Goal: Find specific page/section: Find specific page/section

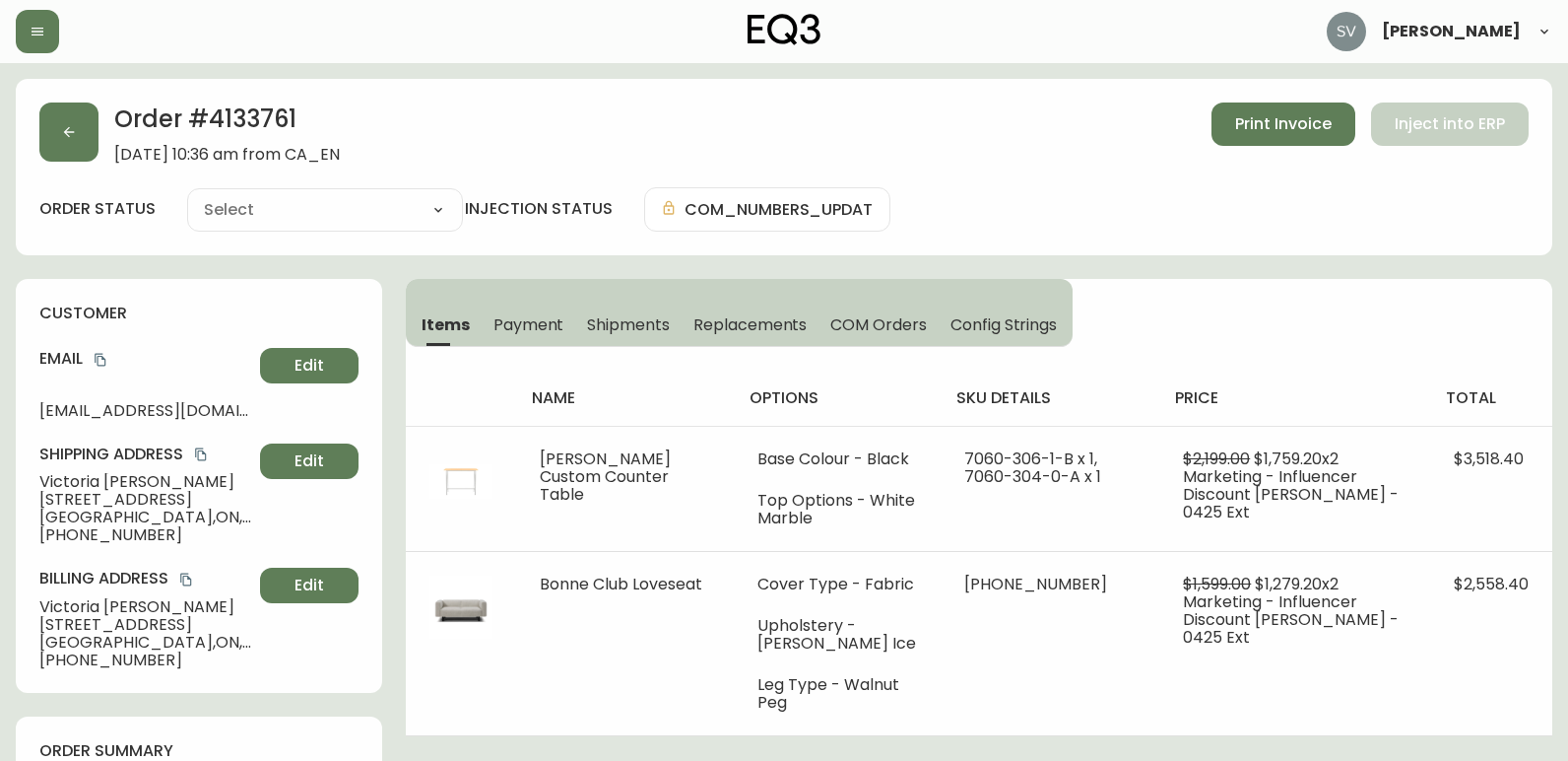
type input "Processing"
select select "PROCESSING"
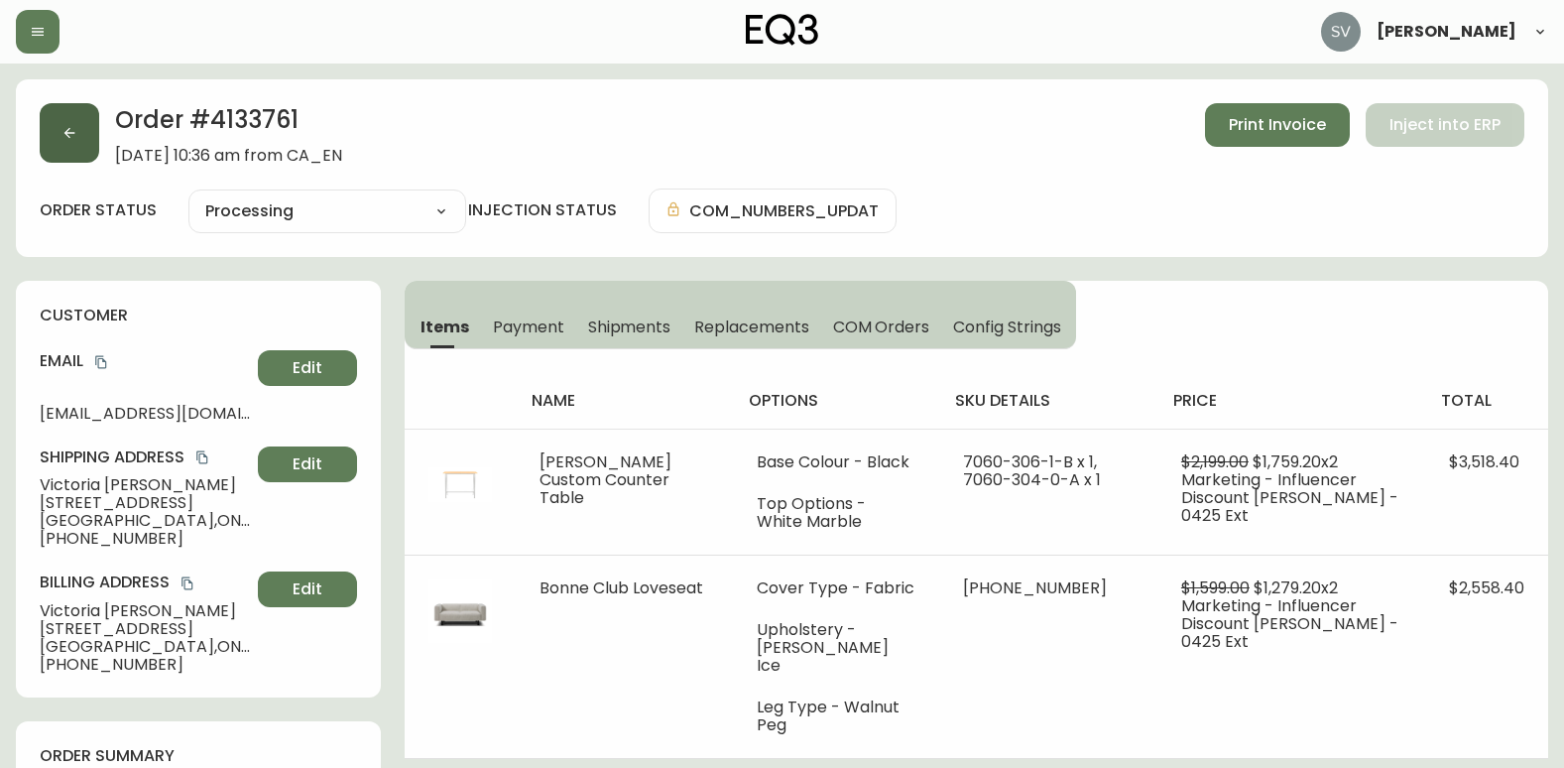
click at [76, 124] on button "button" at bounding box center [70, 133] width 60 height 60
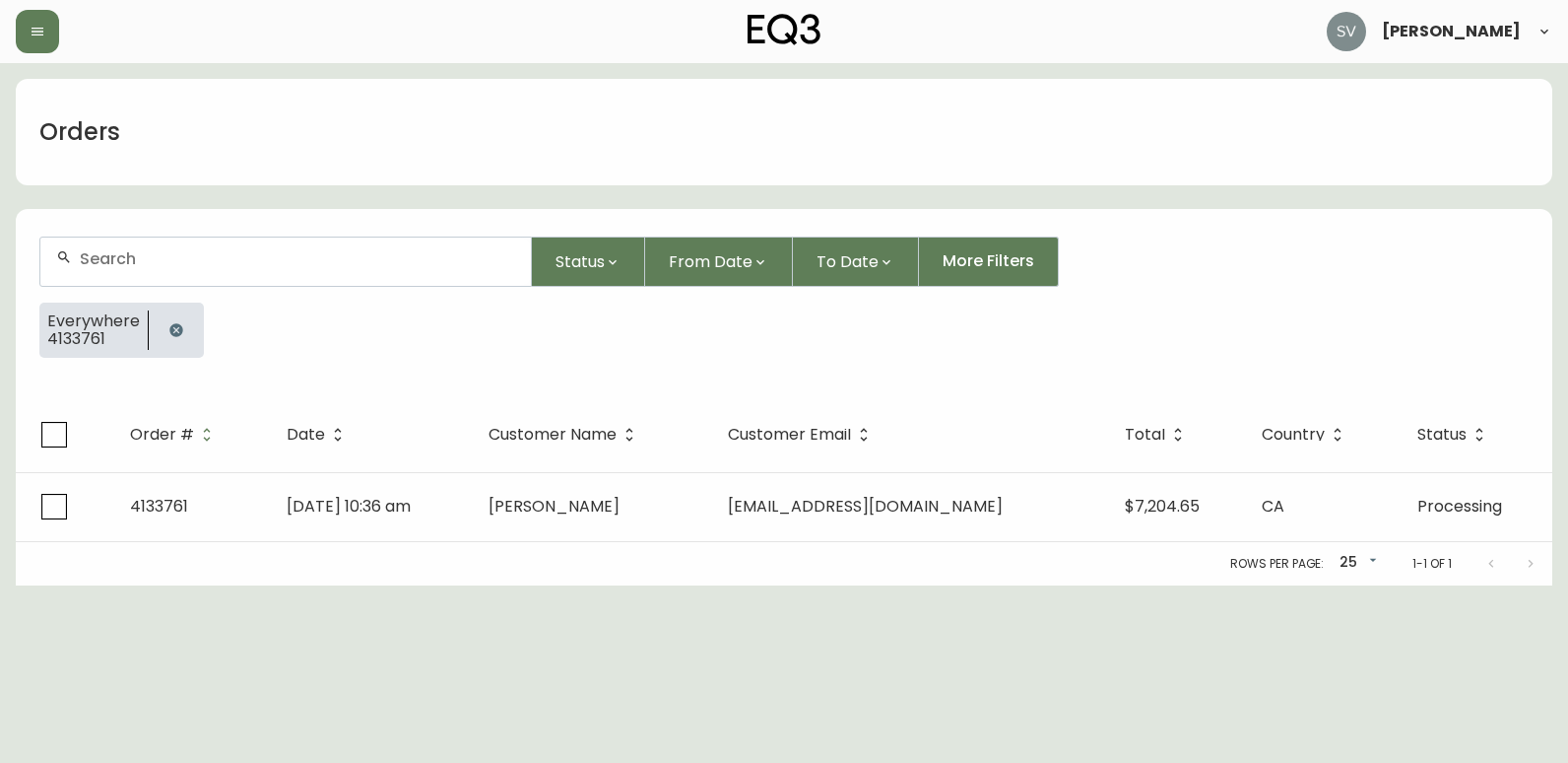
click at [176, 335] on icon "button" at bounding box center [176, 329] width 13 height 13
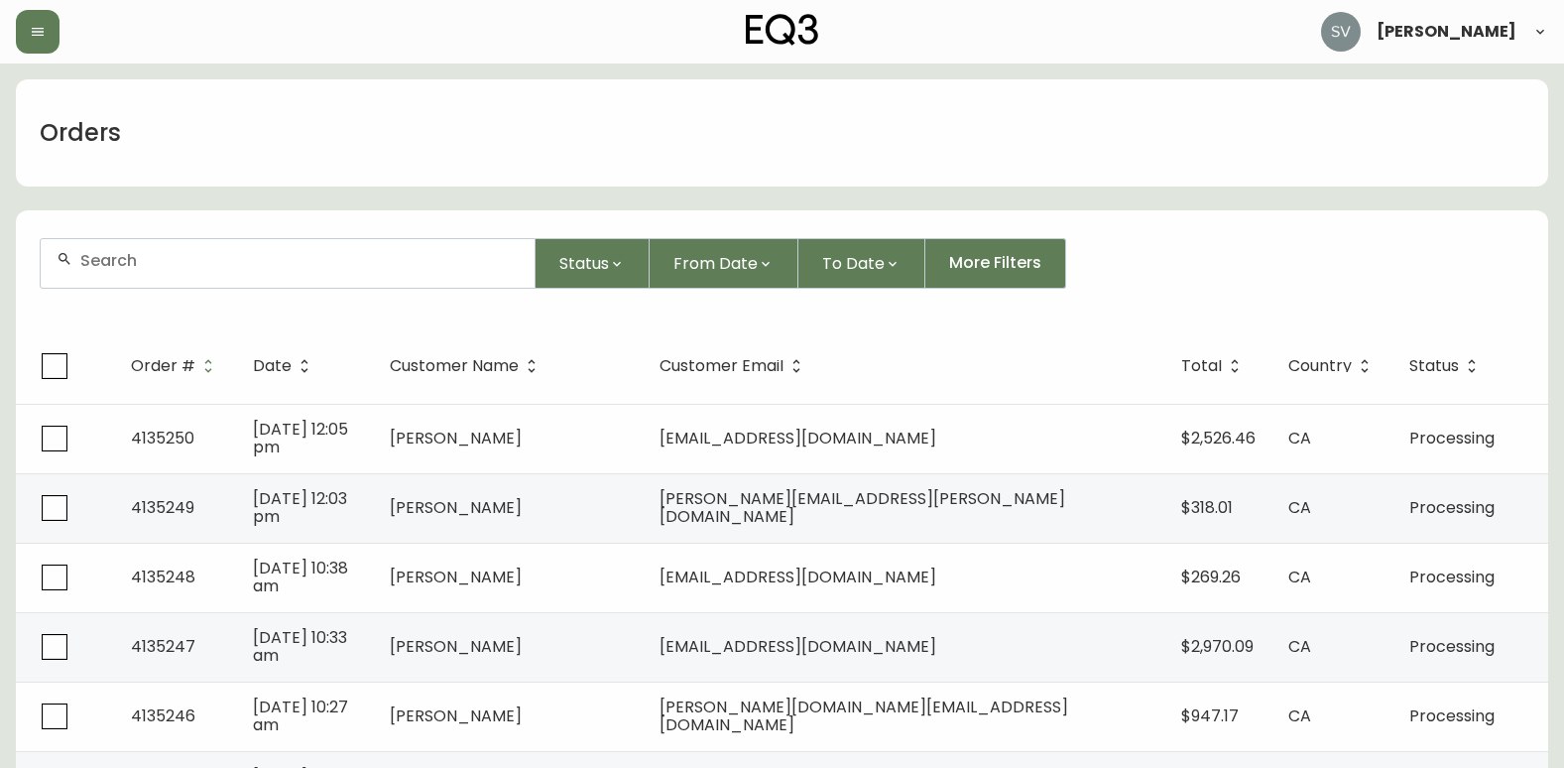
click at [264, 276] on div at bounding box center [288, 263] width 494 height 49
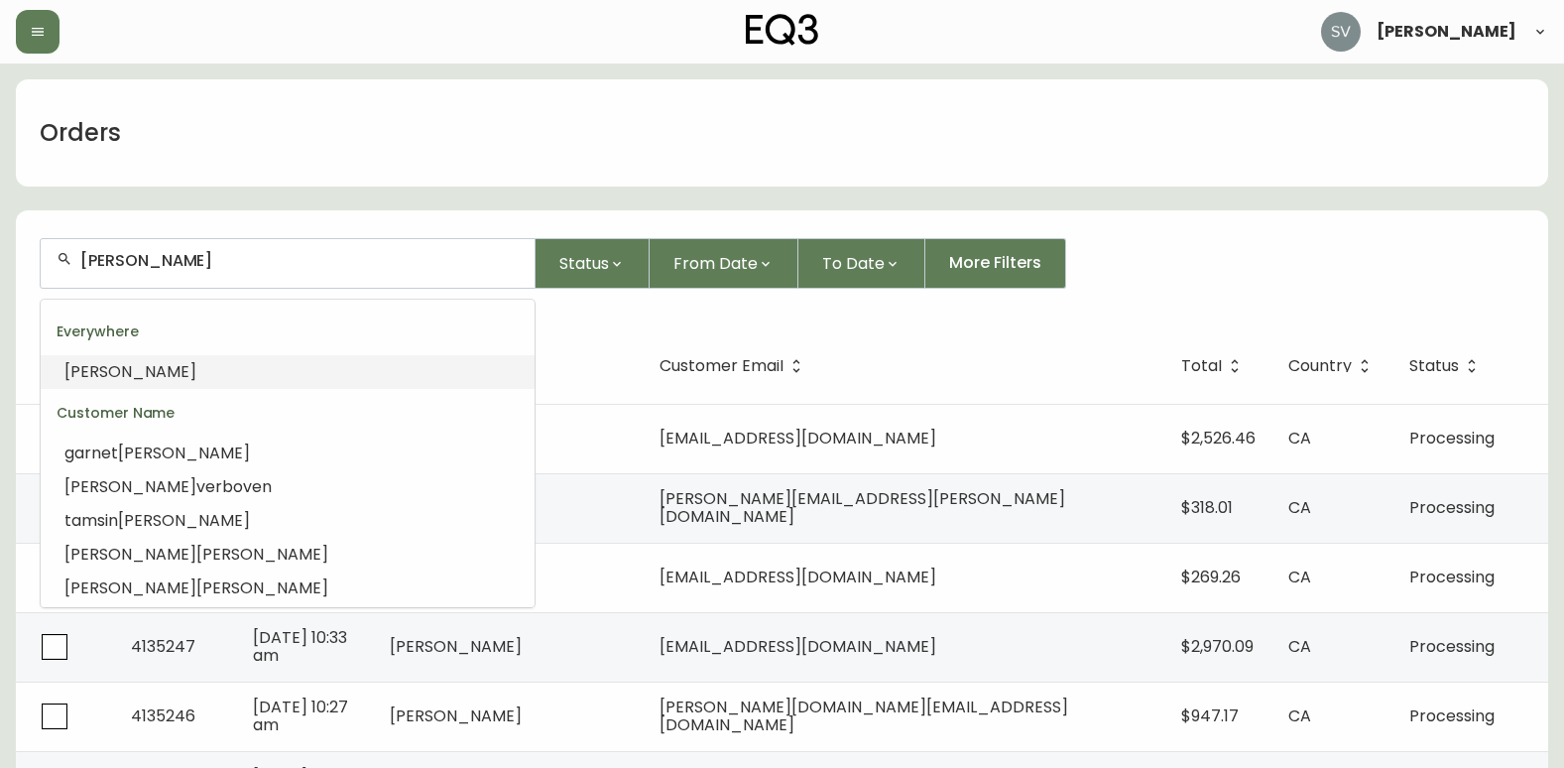
click at [259, 374] on li "[PERSON_NAME]" at bounding box center [288, 372] width 494 height 34
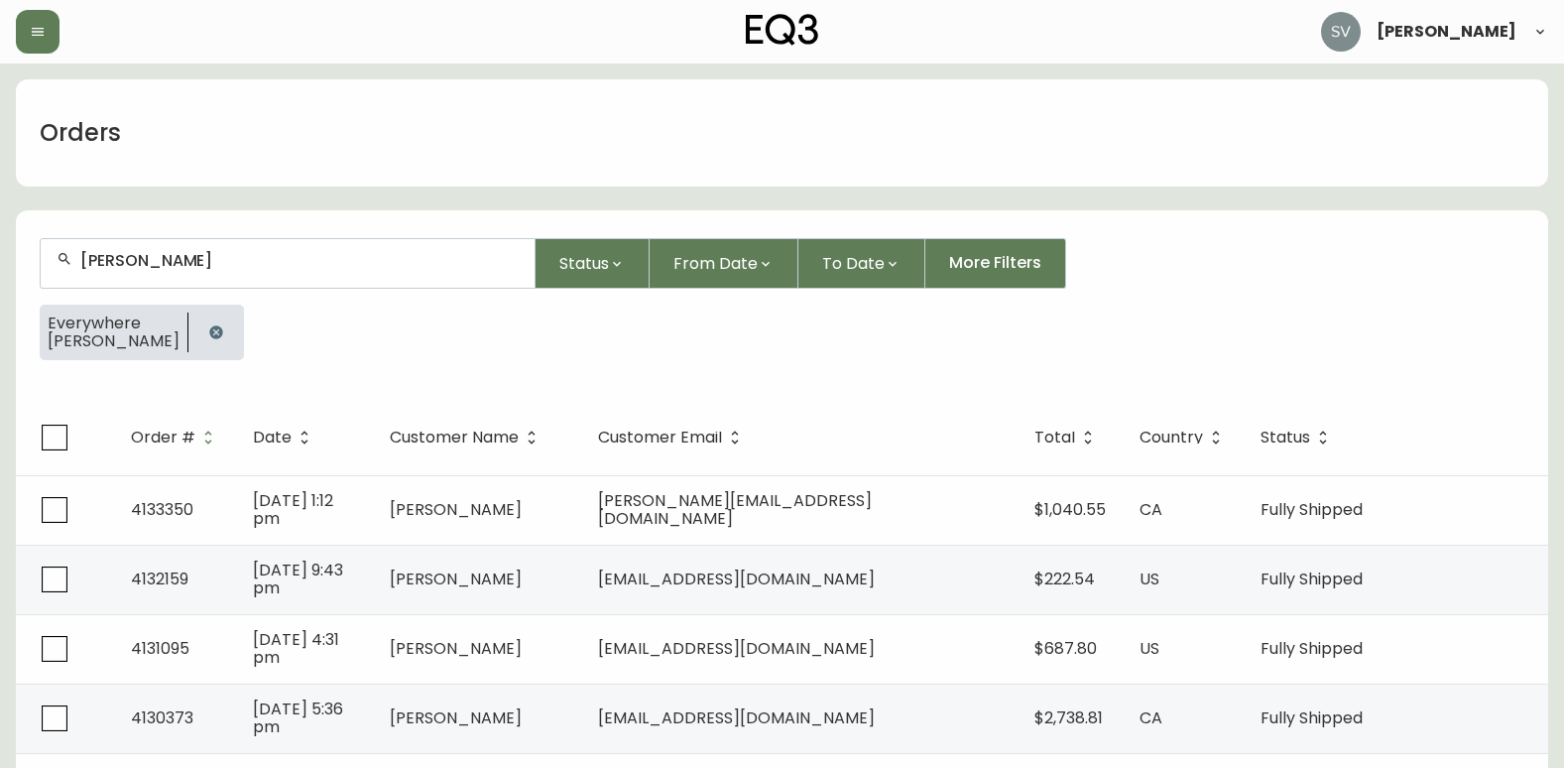
click at [81, 260] on input "[PERSON_NAME]" at bounding box center [299, 260] width 438 height 19
type input "[PERSON_NAME]"
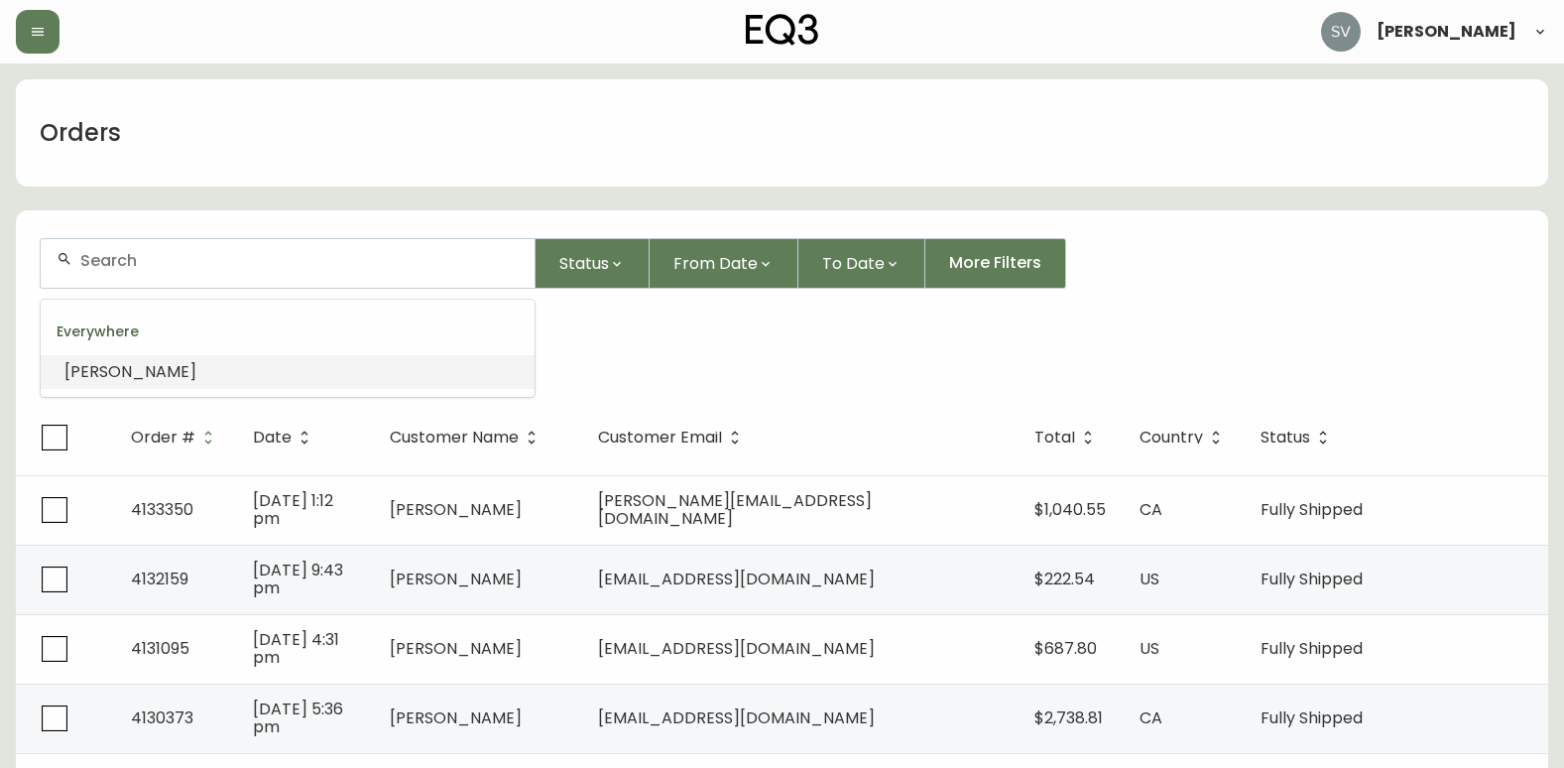
click at [129, 367] on span "[PERSON_NAME]" at bounding box center [130, 371] width 132 height 23
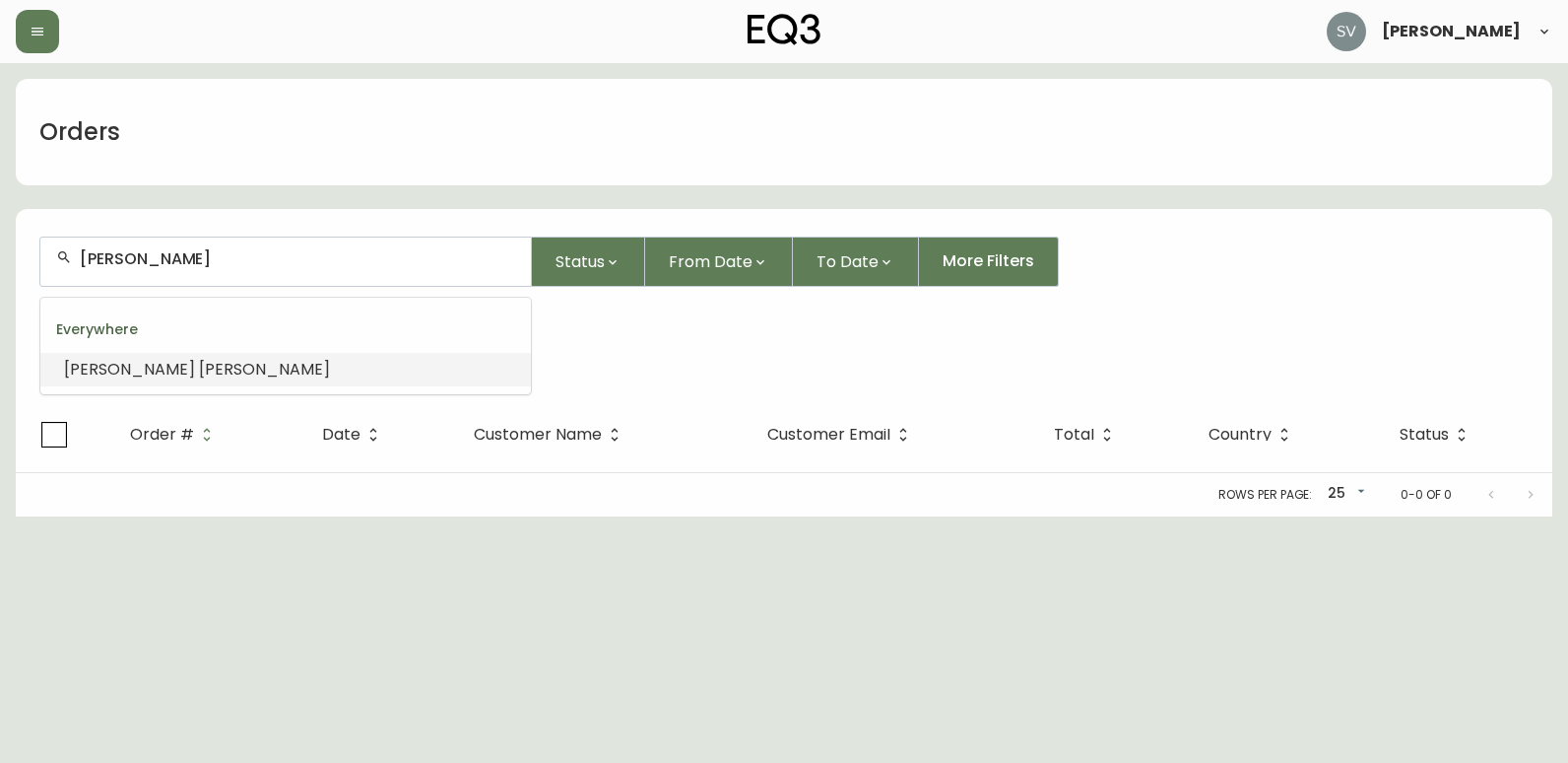
click at [124, 261] on input "[PERSON_NAME]" at bounding box center [297, 258] width 435 height 19
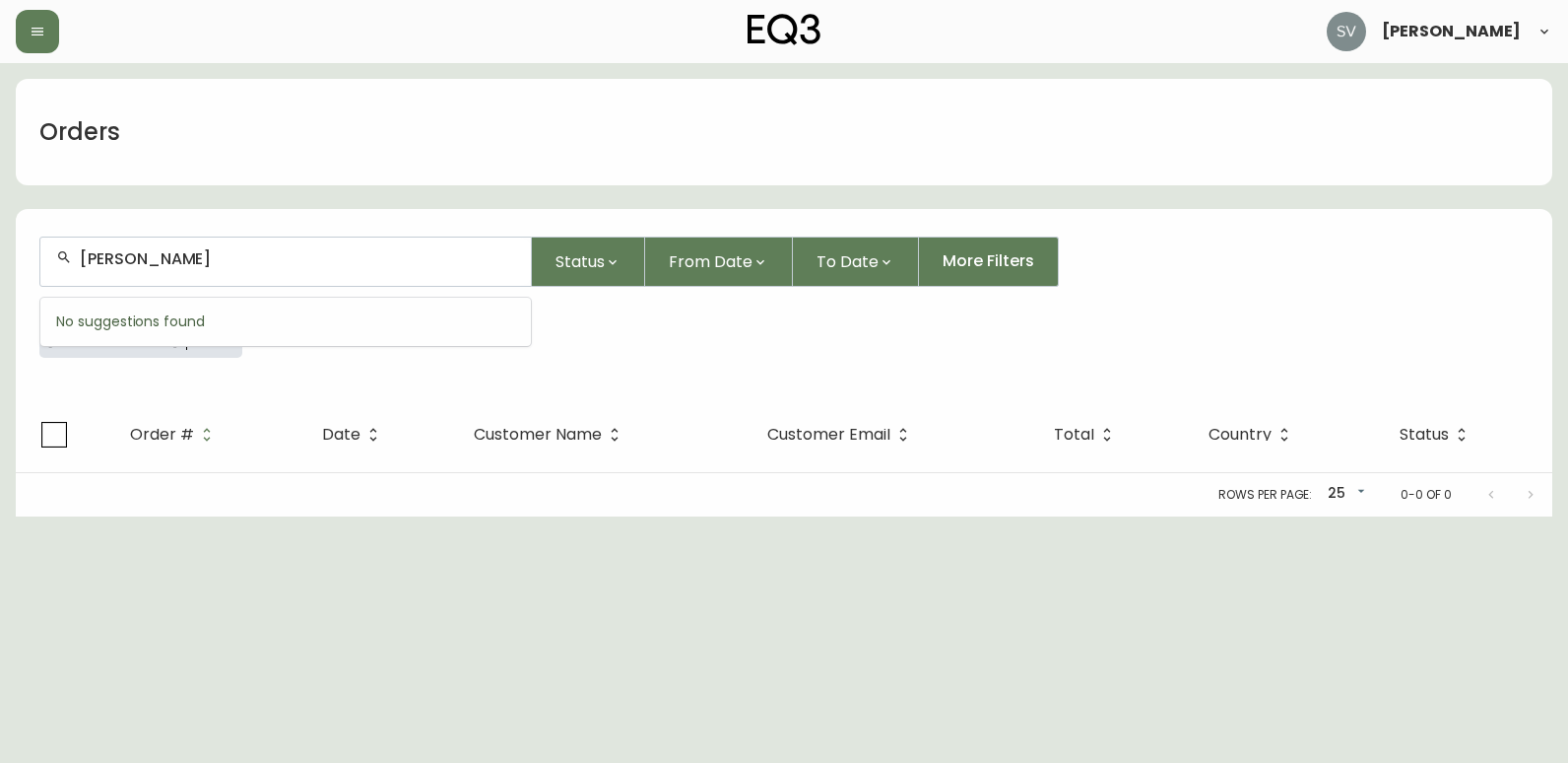
type input "[PERSON_NAME]"
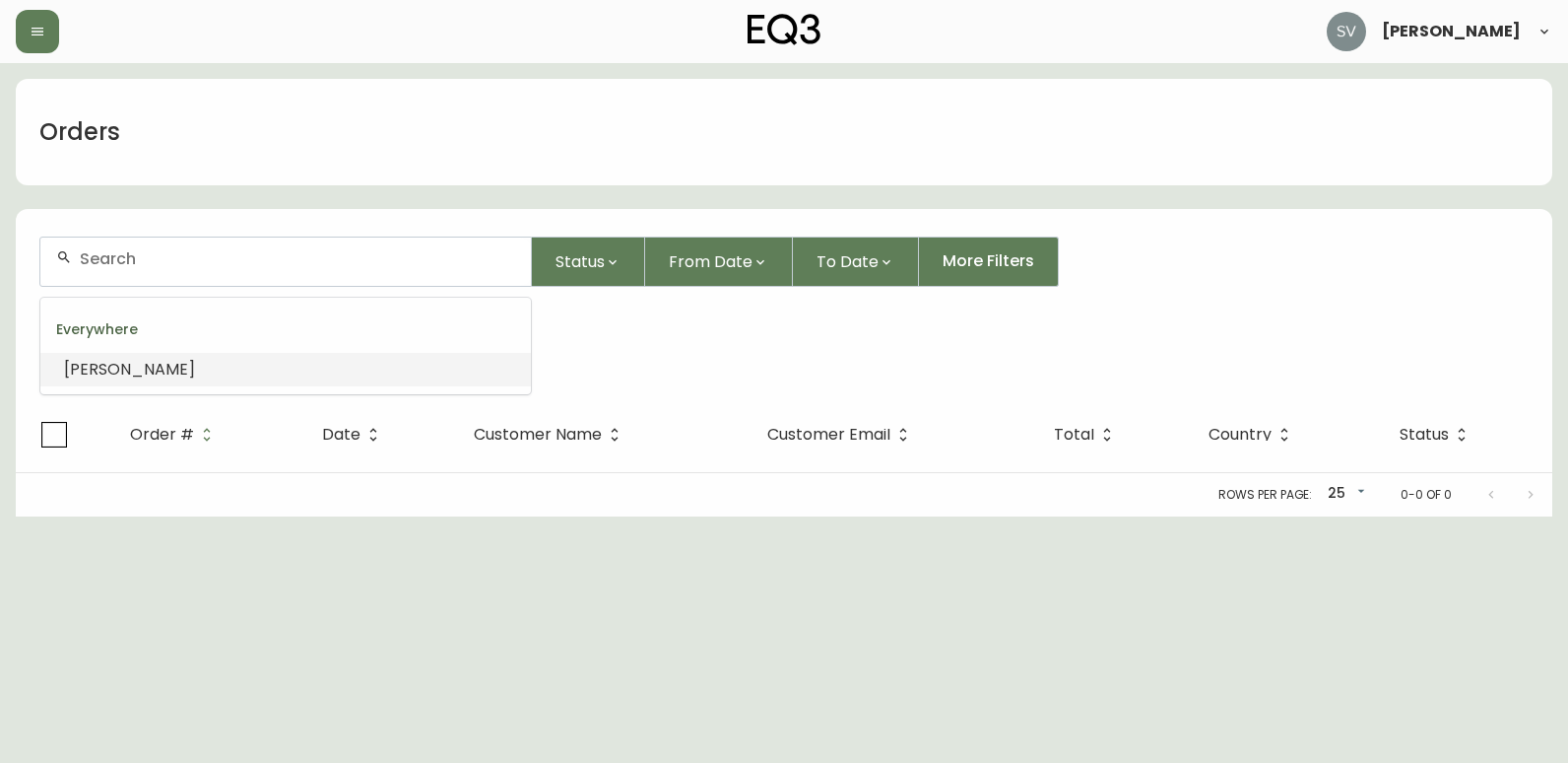
click at [208, 265] on input "text" at bounding box center [297, 258] width 435 height 19
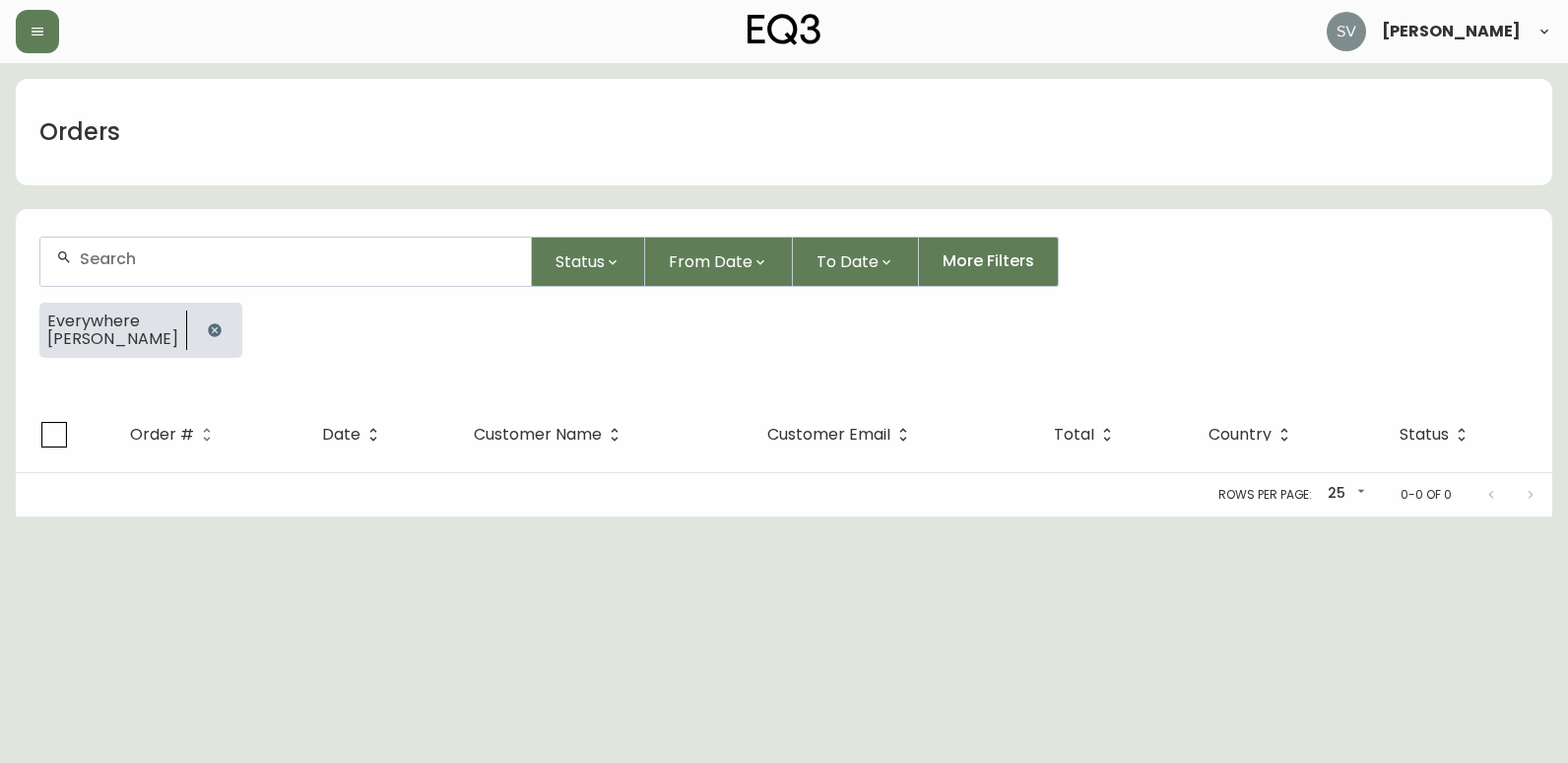
click at [210, 332] on icon "button" at bounding box center [214, 330] width 16 height 16
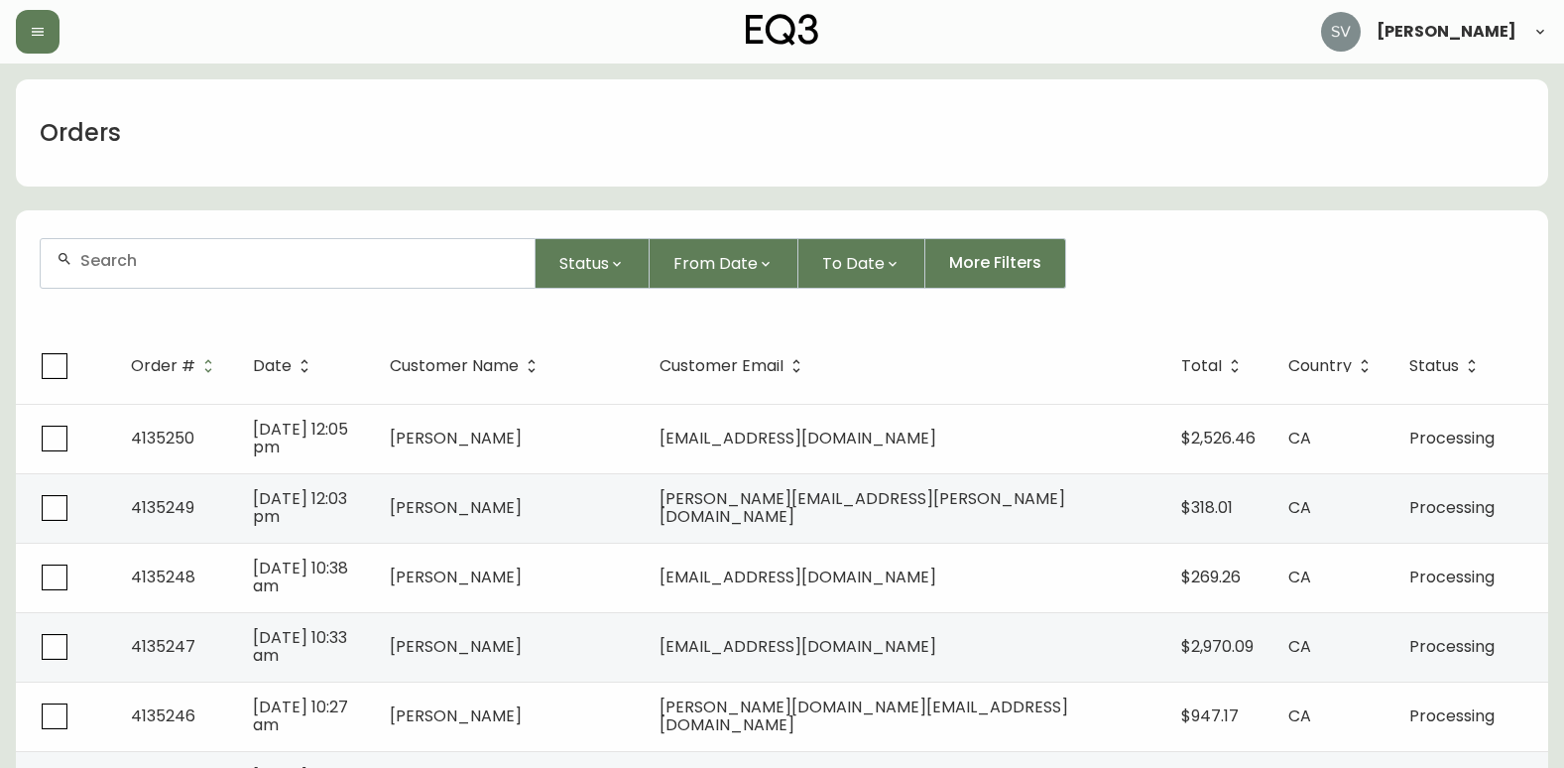
click at [243, 270] on div at bounding box center [288, 263] width 494 height 49
click at [204, 364] on li "[PERSON_NAME]" at bounding box center [288, 372] width 494 height 34
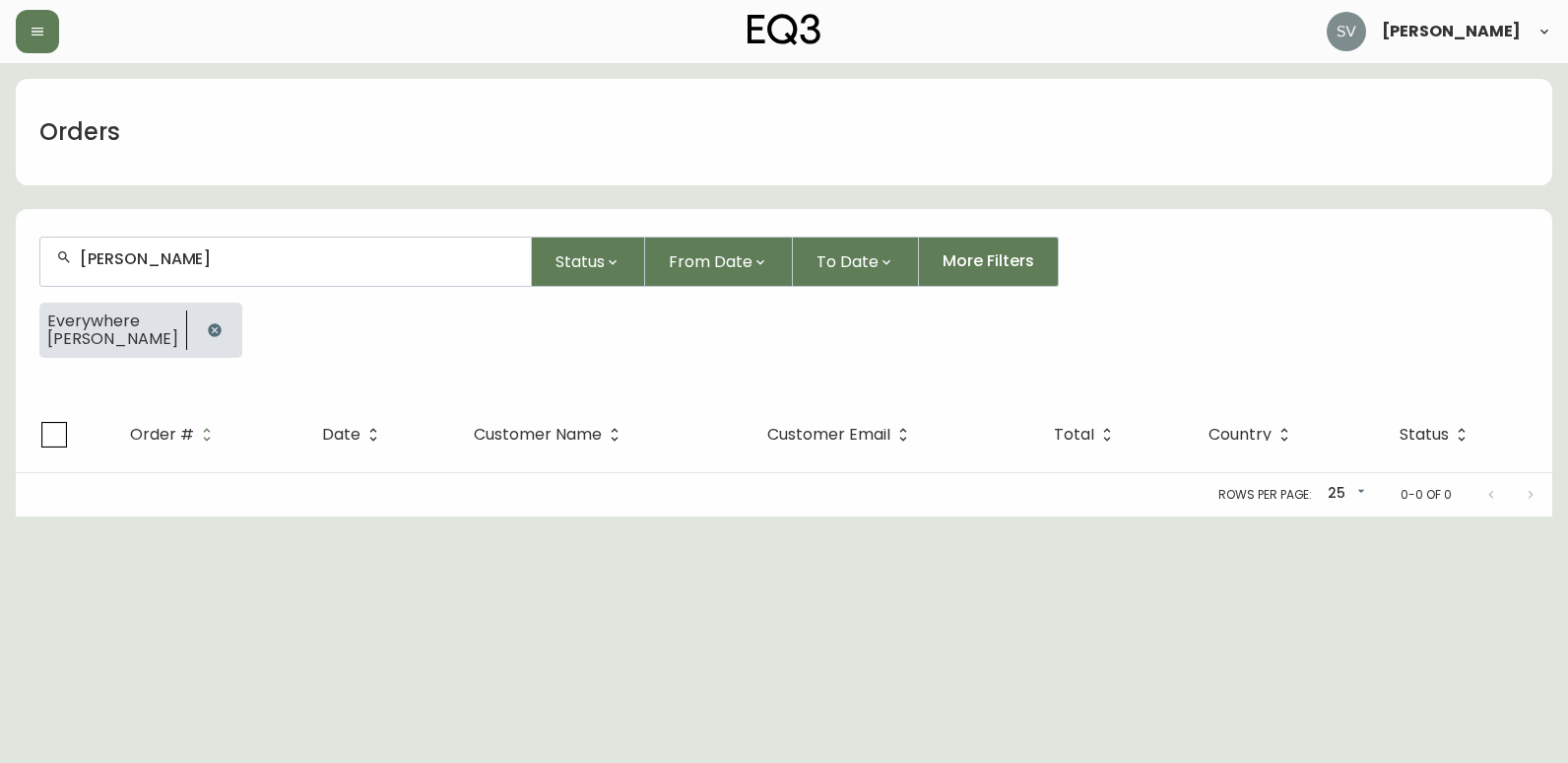
type input "[PERSON_NAME]"
click at [219, 331] on button "button" at bounding box center [214, 330] width 40 height 40
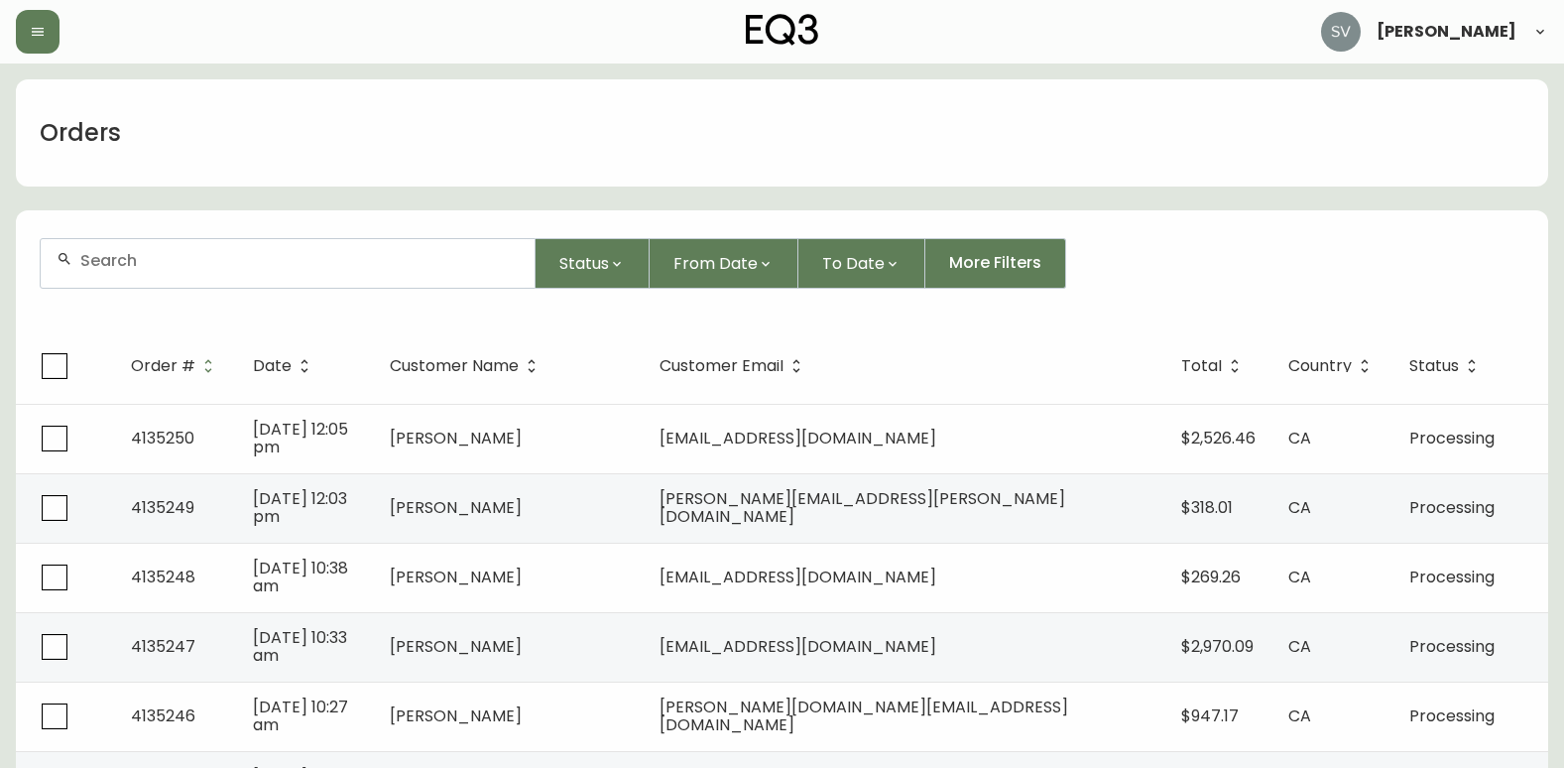
click at [1419, 144] on div "Orders" at bounding box center [782, 132] width 1532 height 107
click at [91, 102] on div "Orders" at bounding box center [80, 132] width 129 height 63
click at [271, 268] on input "text" at bounding box center [299, 260] width 438 height 19
type input "anojan"
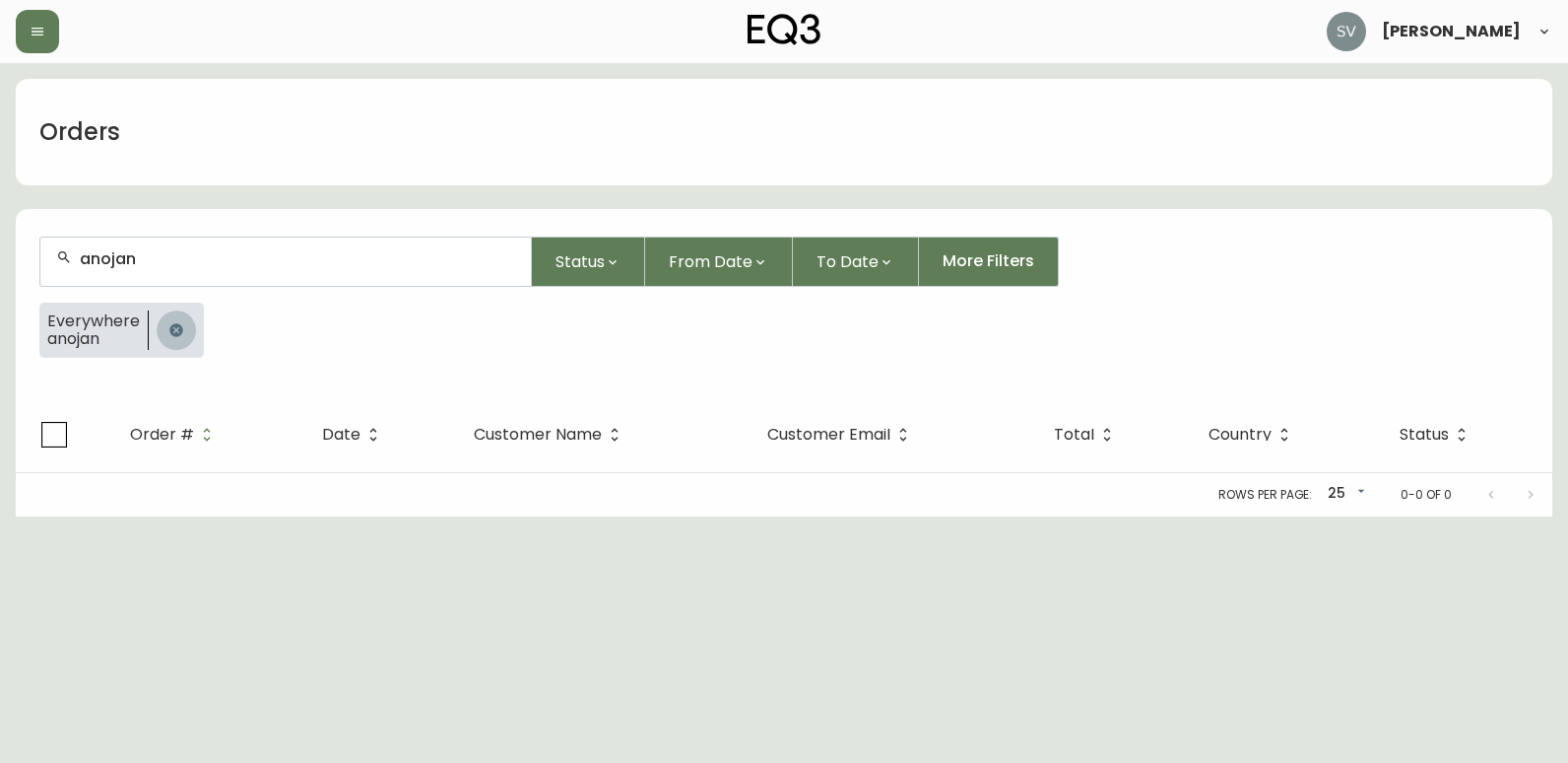
click at [170, 331] on icon "button" at bounding box center [176, 329] width 13 height 13
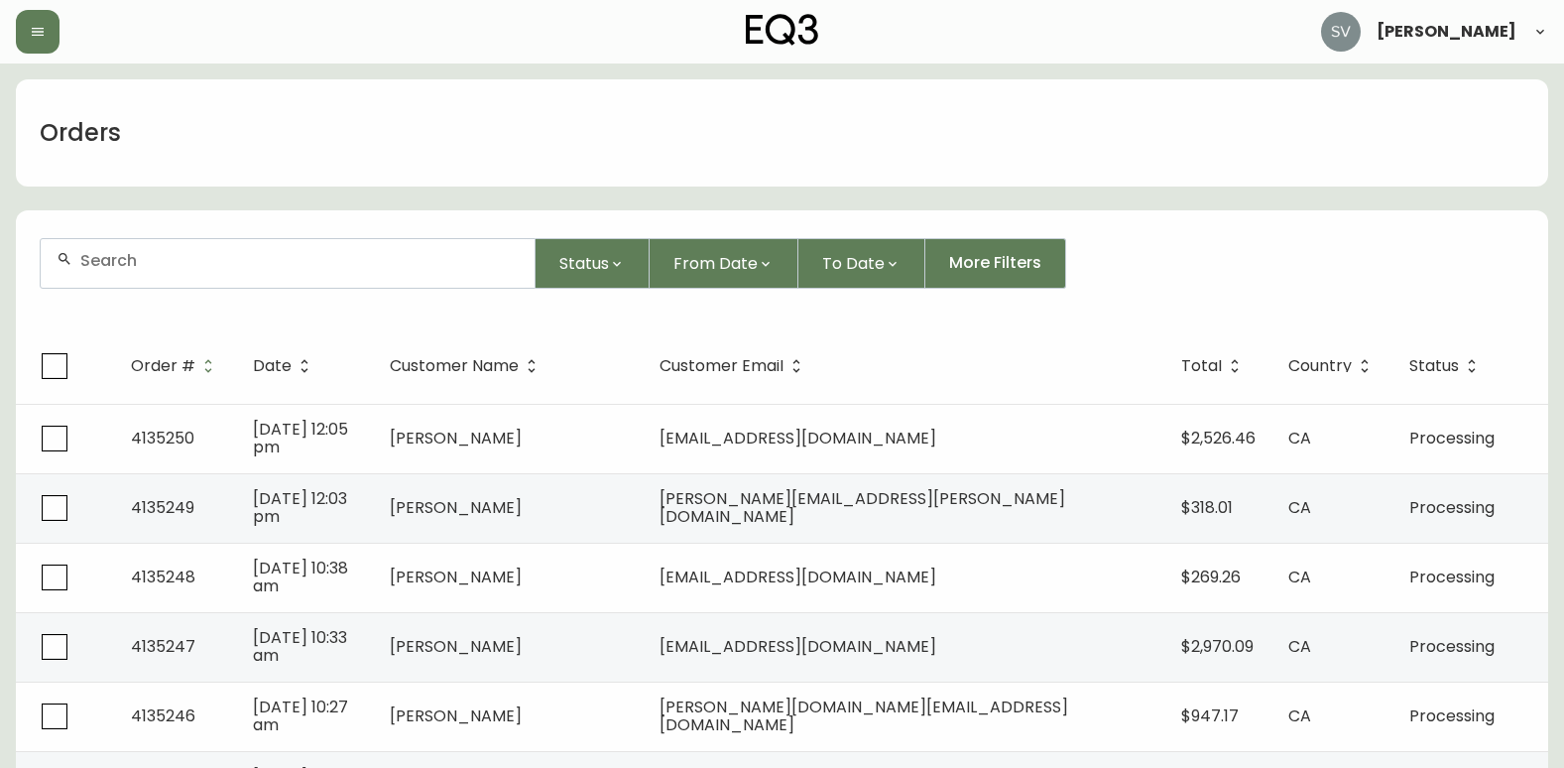
click at [1444, 221] on form "Status From Date To Date More Filters" at bounding box center [782, 271] width 1532 height 114
